Goal: Task Accomplishment & Management: Manage account settings

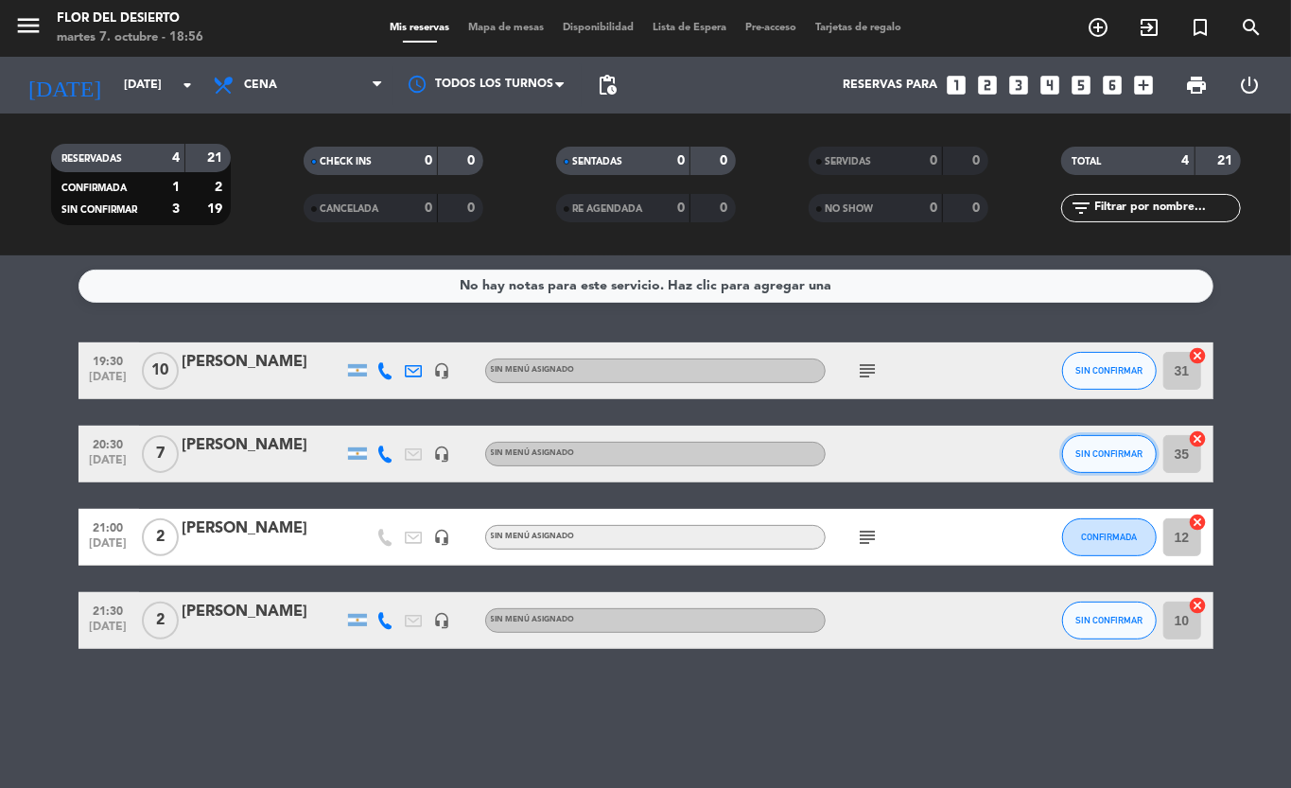
click at [1120, 454] on span "SIN CONFIRMAR" at bounding box center [1109, 453] width 67 height 10
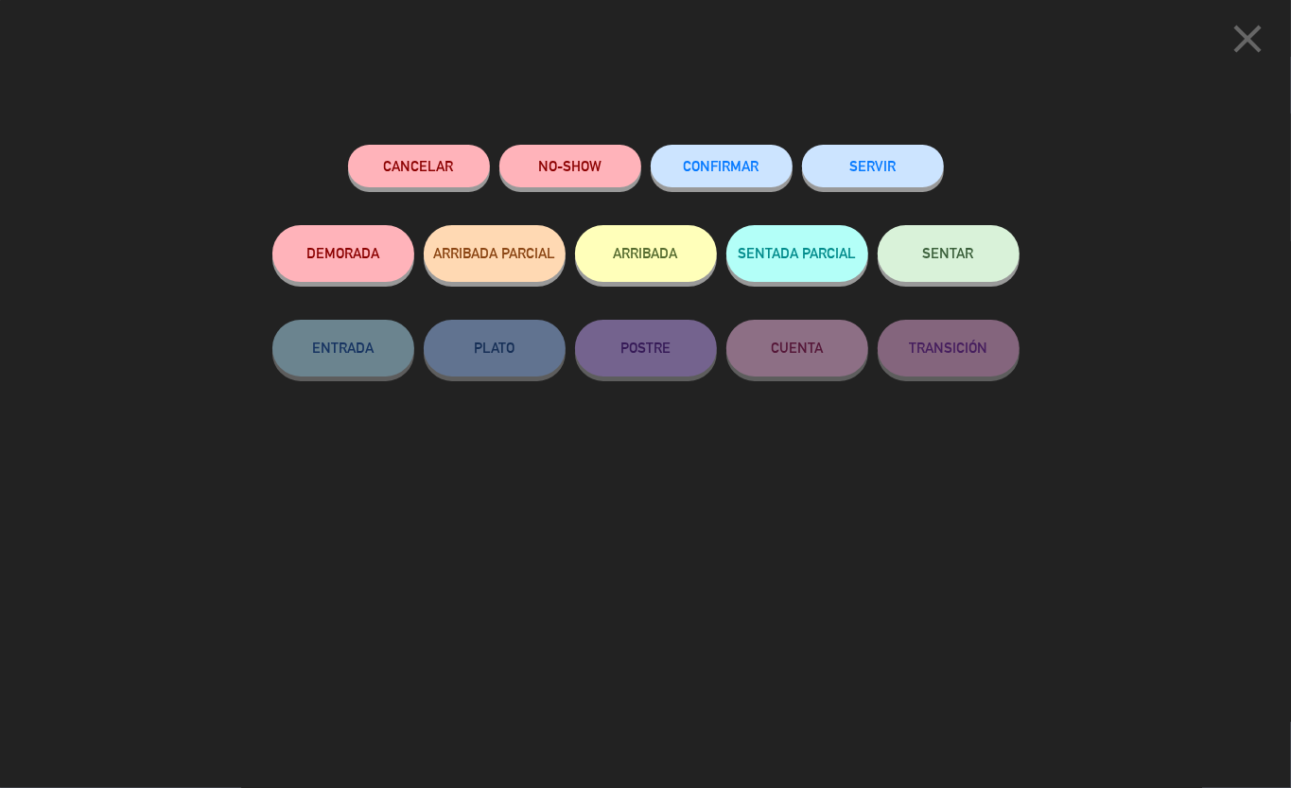
click at [727, 148] on button "CONFIRMAR" at bounding box center [722, 166] width 142 height 43
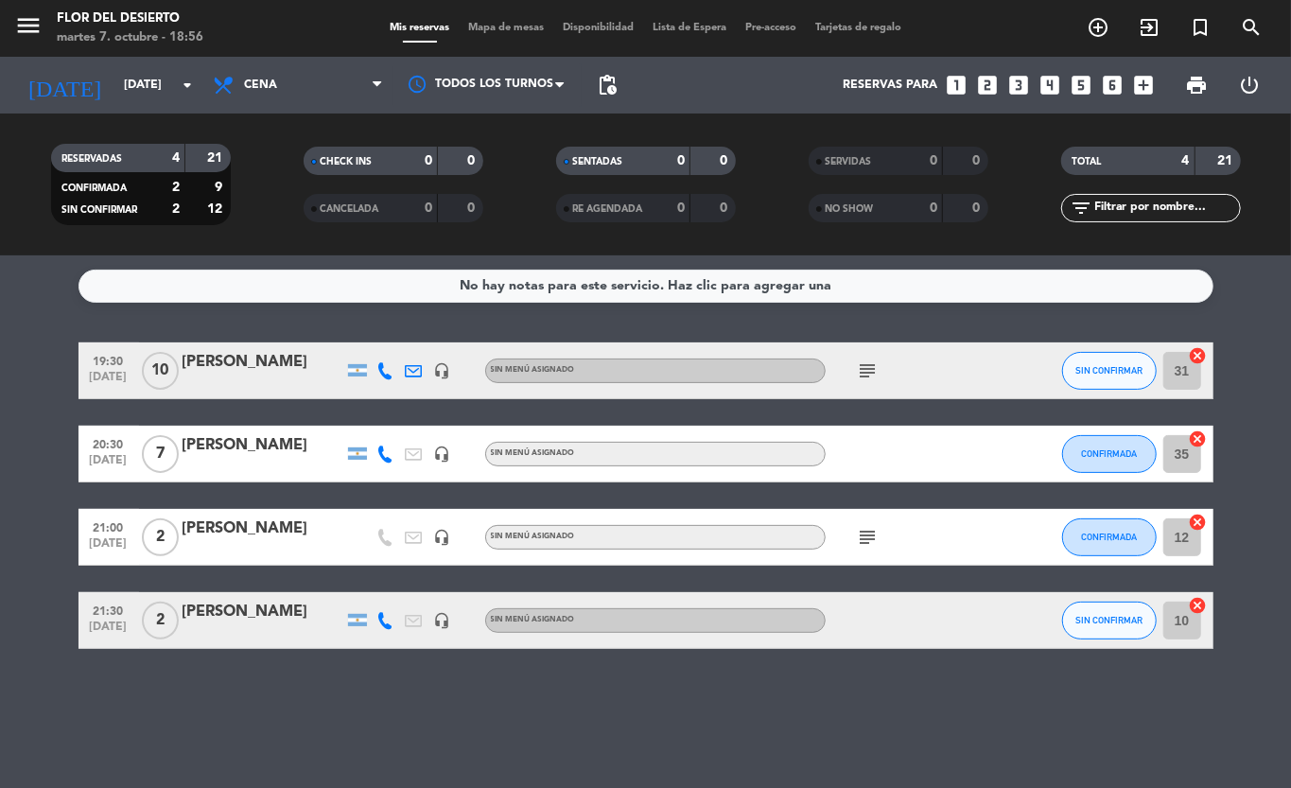
click at [869, 372] on icon "subject" at bounding box center [868, 371] width 23 height 23
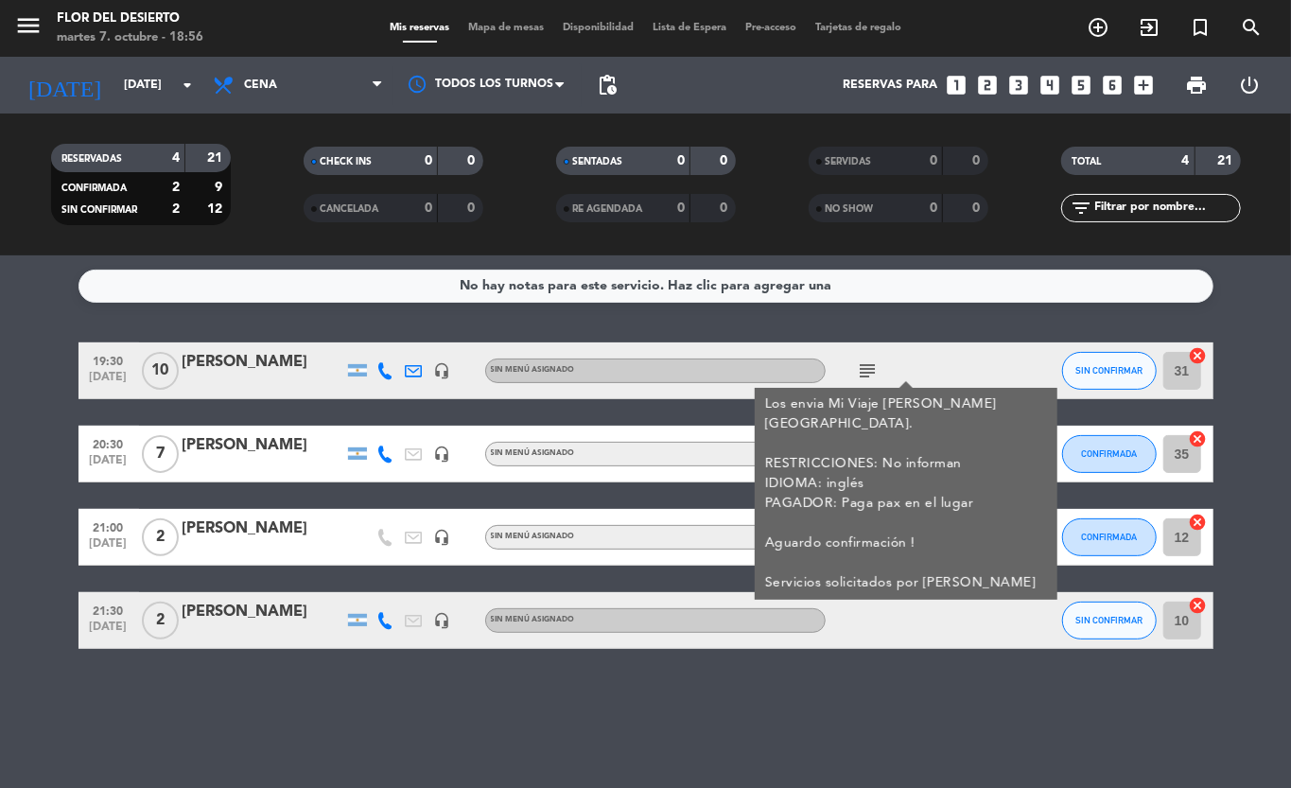
drag, startPoint x: 814, startPoint y: 319, endPoint x: 554, endPoint y: 716, distance: 474.4
click at [554, 716] on div "No hay notas para este servicio. Haz clic para agregar una 19:30 [DATE] [PERSON…" at bounding box center [645, 521] width 1291 height 533
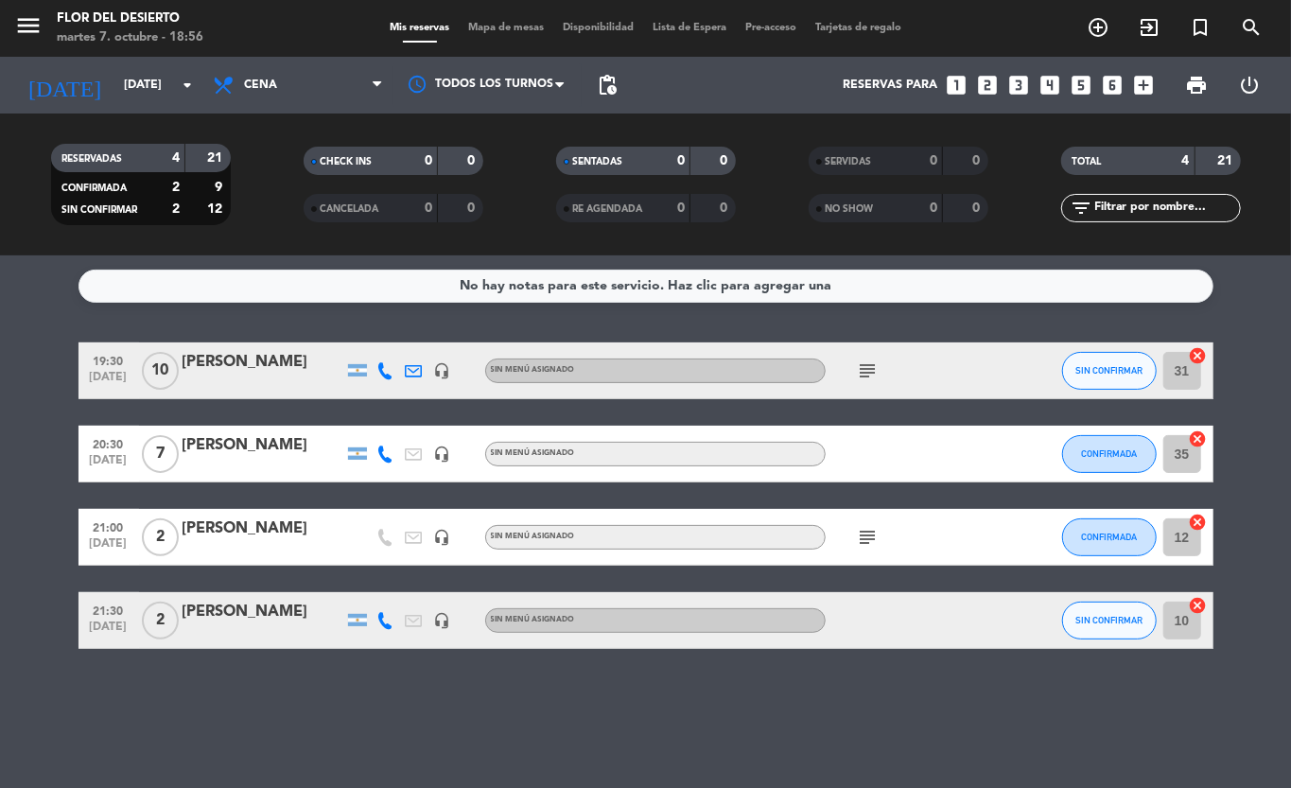
click at [561, 693] on div "No hay notas para este servicio. Haz clic para agregar una 19:30 [DATE] [PERSON…" at bounding box center [645, 521] width 1291 height 533
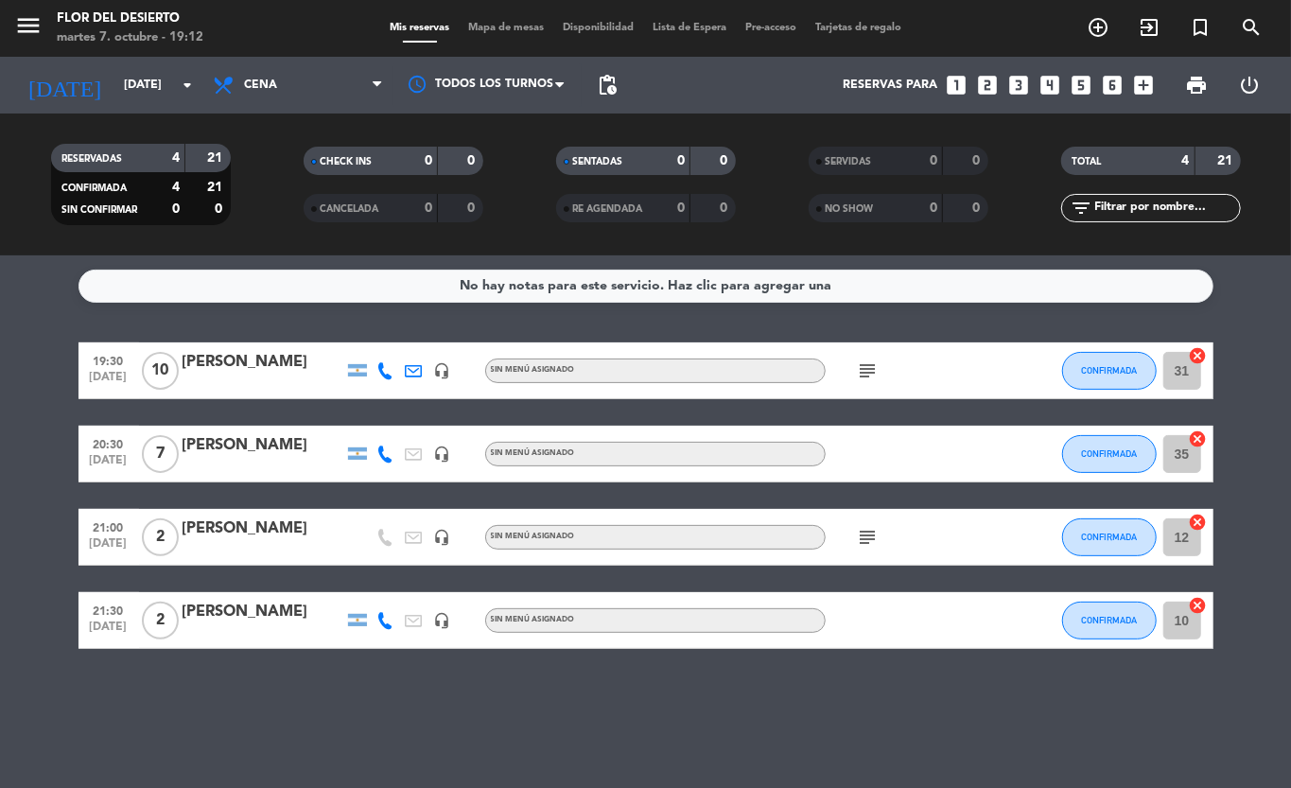
click at [857, 376] on icon "subject" at bounding box center [868, 371] width 23 height 23
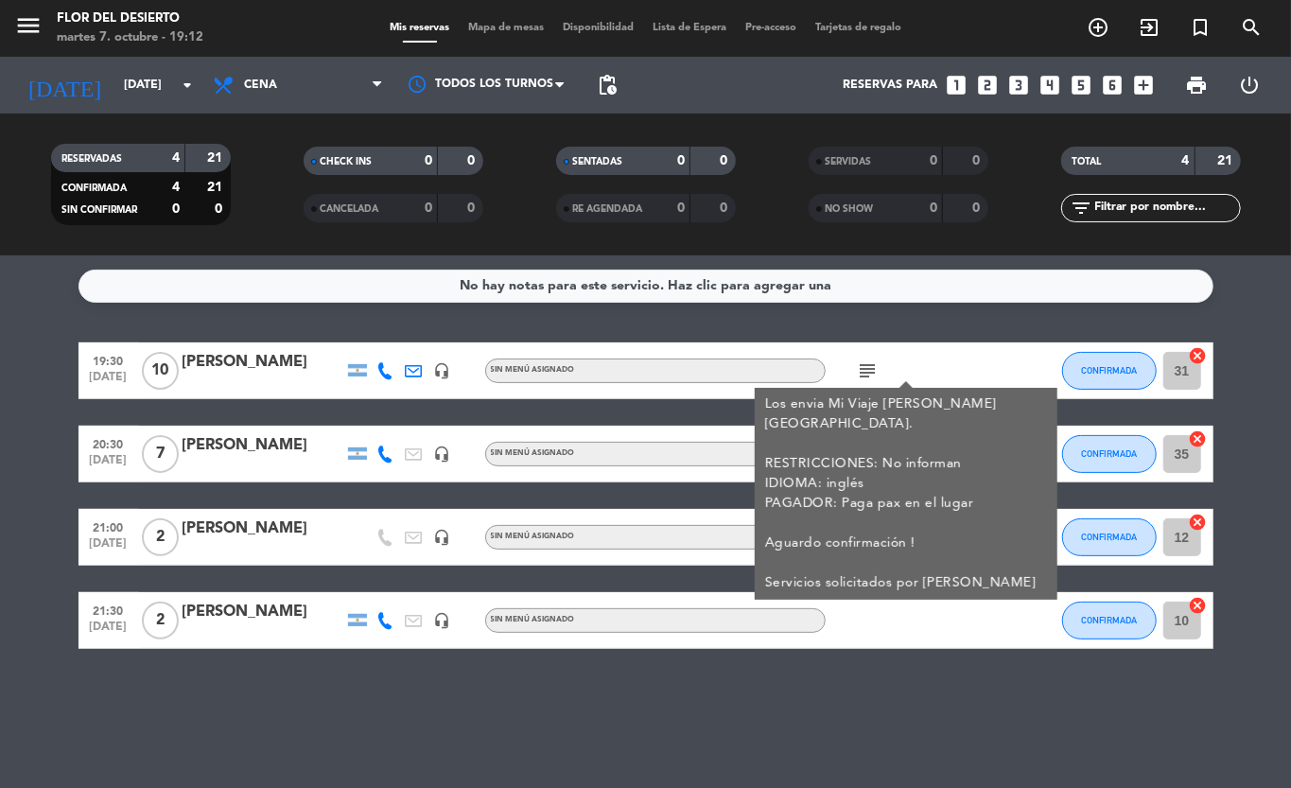
click at [875, 656] on div "No hay notas para este servicio. Haz clic para agregar una 19:30 [DATE] [PERSON…" at bounding box center [645, 521] width 1291 height 533
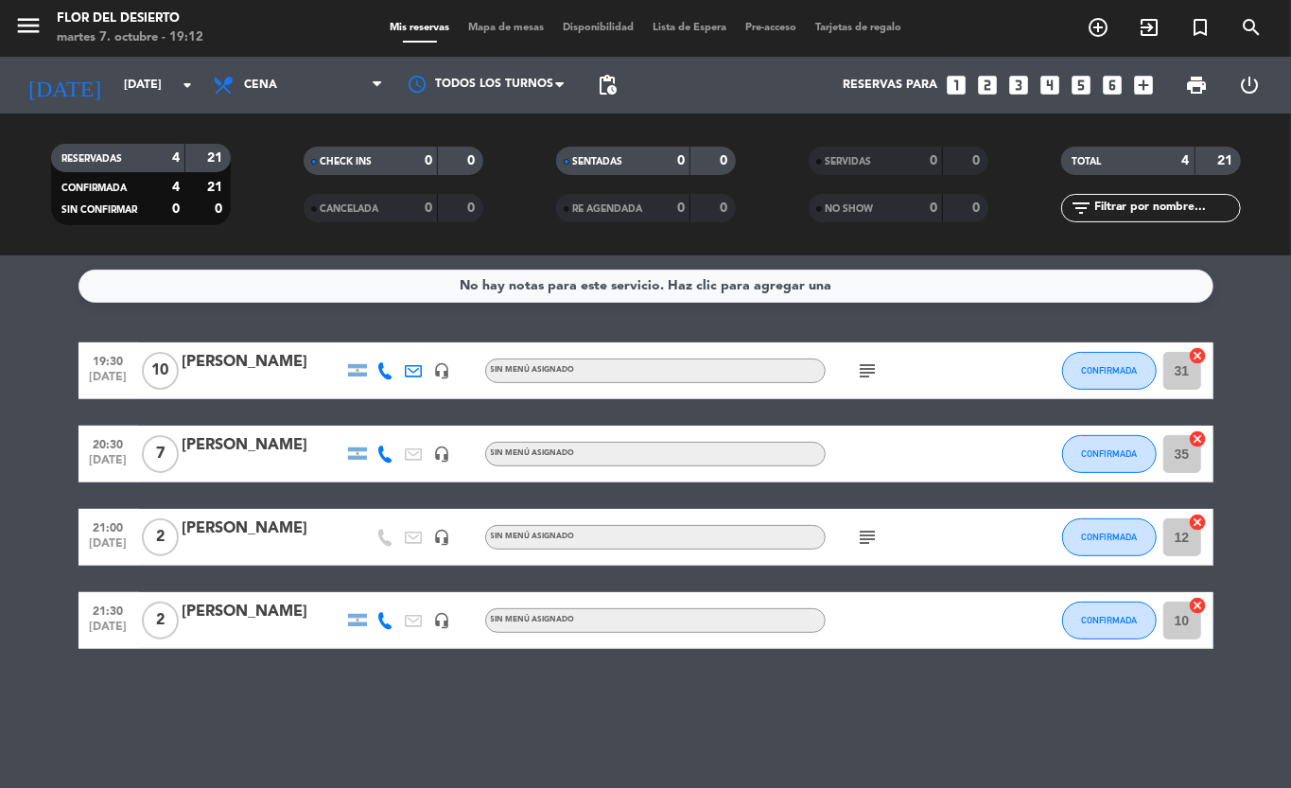
click at [867, 539] on icon "subject" at bounding box center [868, 537] width 23 height 23
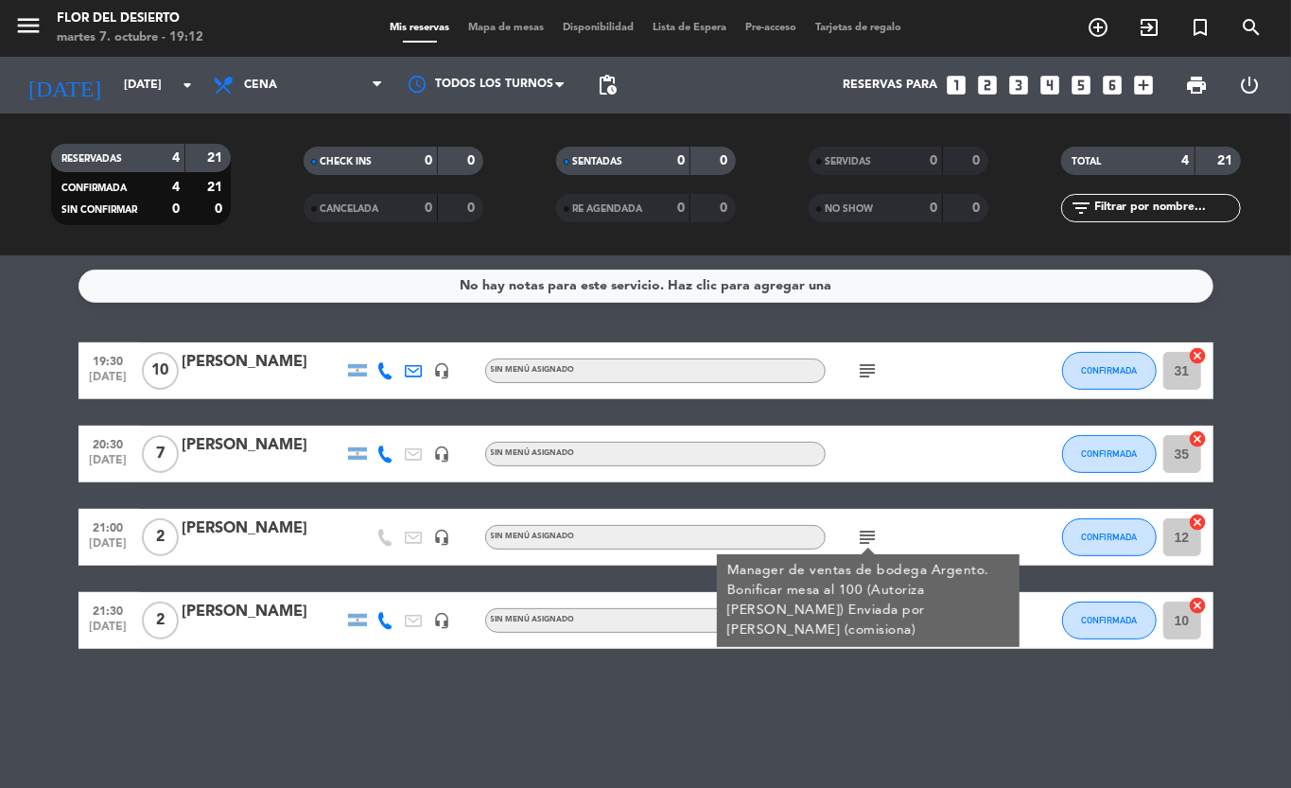
click at [848, 702] on div "No hay notas para este servicio. Haz clic para agregar una 19:30 [DATE] [PERSON…" at bounding box center [645, 521] width 1291 height 533
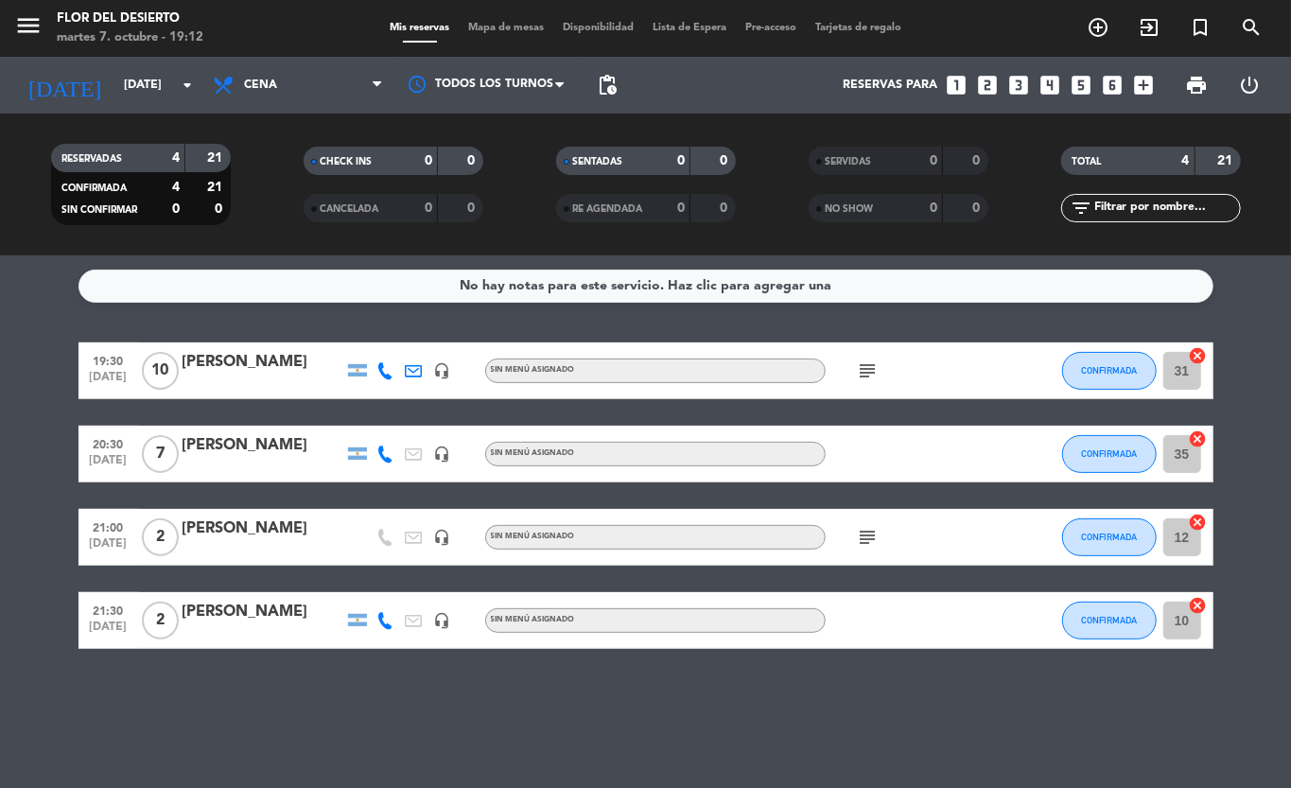
click at [863, 542] on icon "subject" at bounding box center [868, 537] width 23 height 23
